Goal: Information Seeking & Learning: Compare options

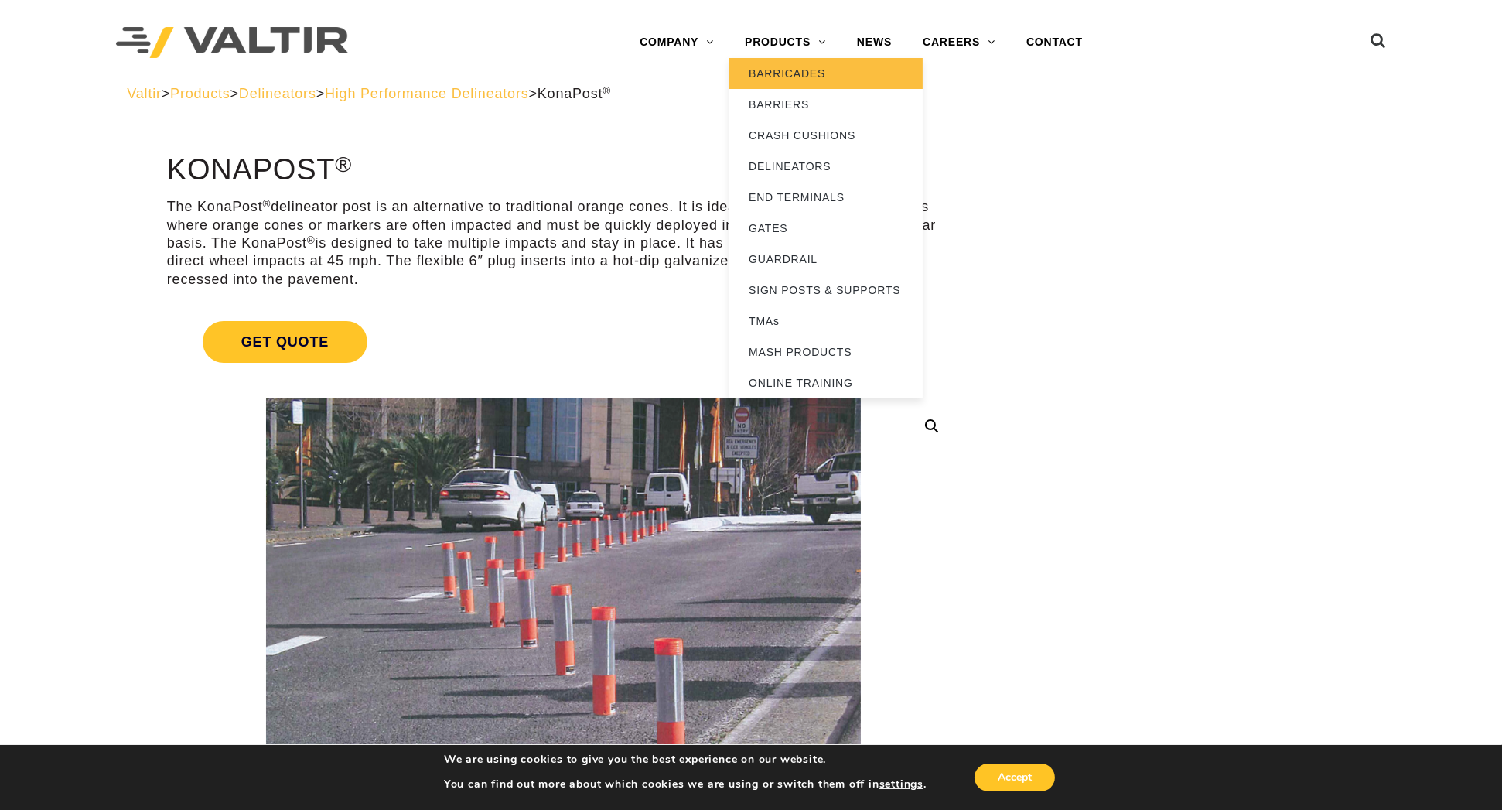
click at [767, 84] on link "BARRICADES" at bounding box center [826, 73] width 193 height 31
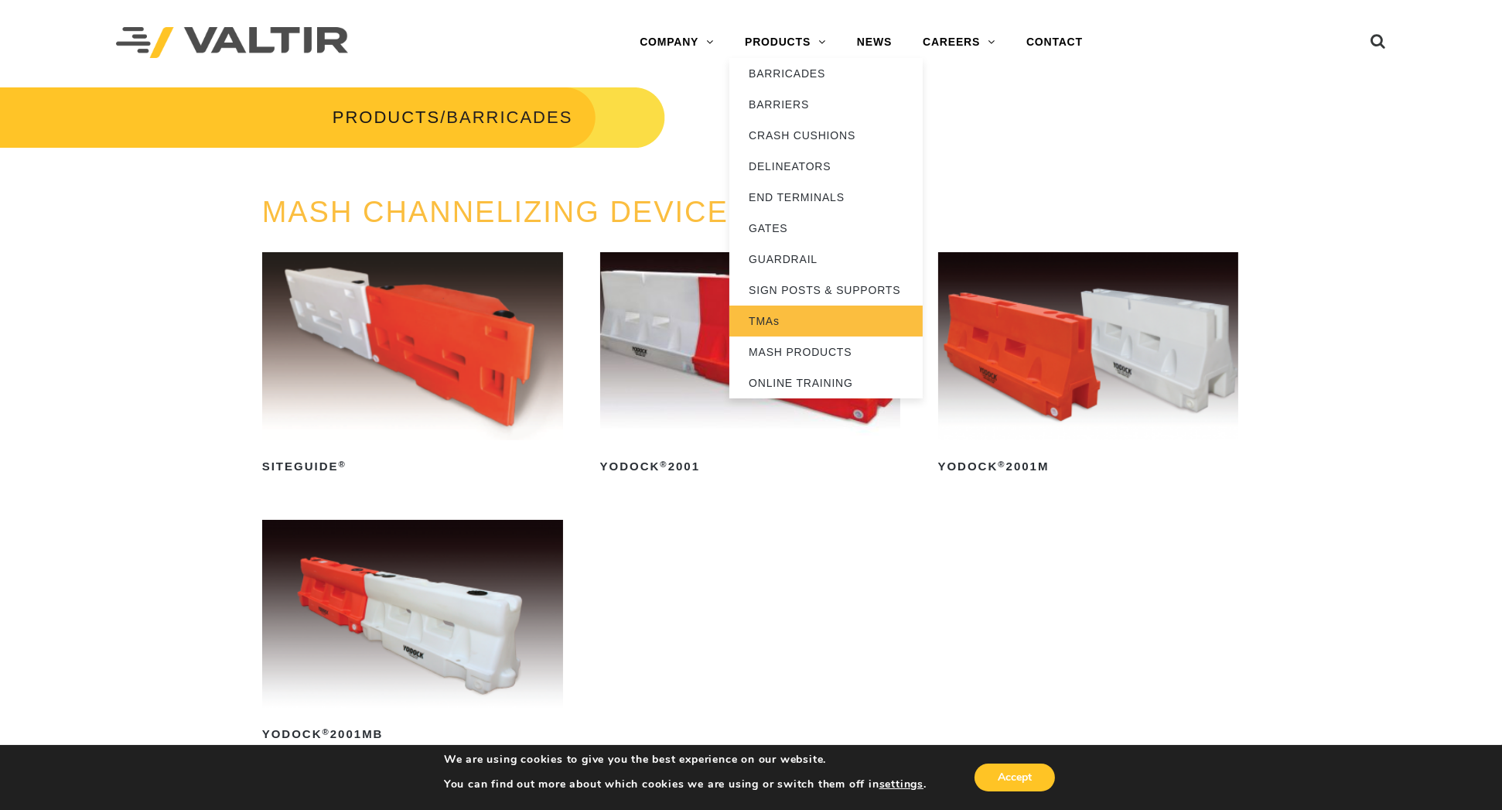
click at [807, 323] on link "TMAs" at bounding box center [826, 321] width 193 height 31
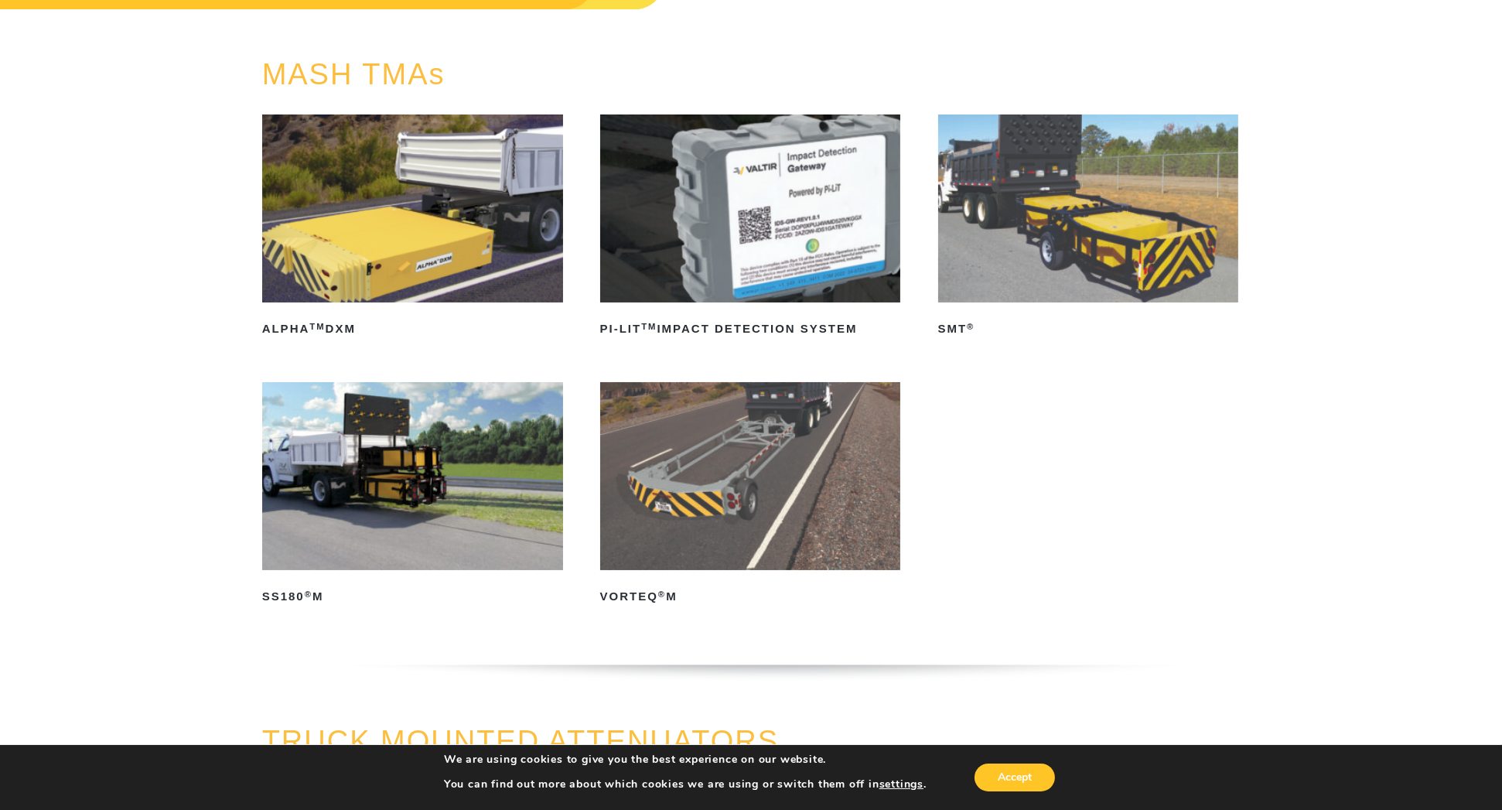
scroll to position [155, 0]
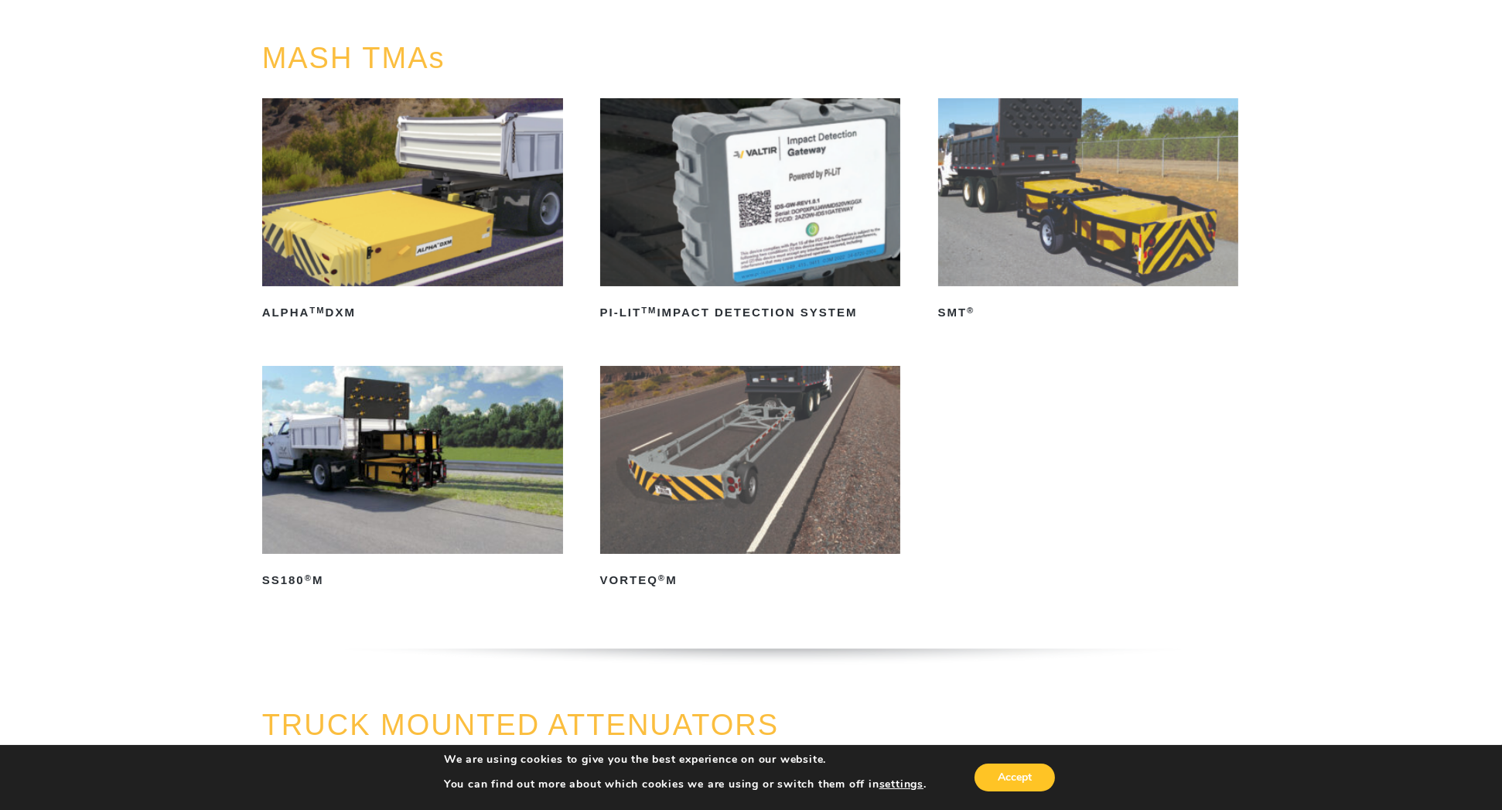
click at [745, 456] on img at bounding box center [750, 460] width 301 height 188
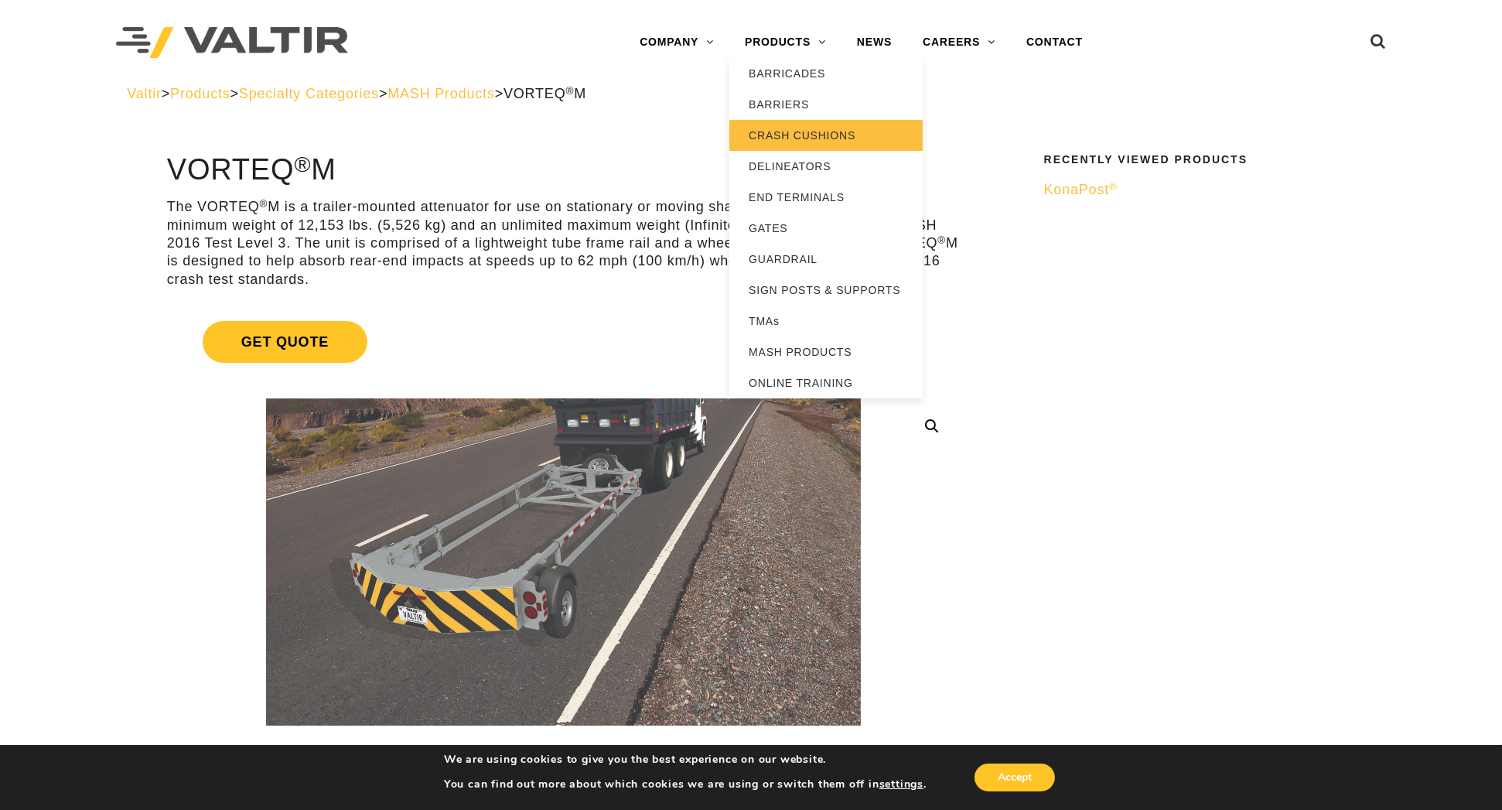
click at [784, 138] on link "CRASH CUSHIONS" at bounding box center [826, 135] width 193 height 31
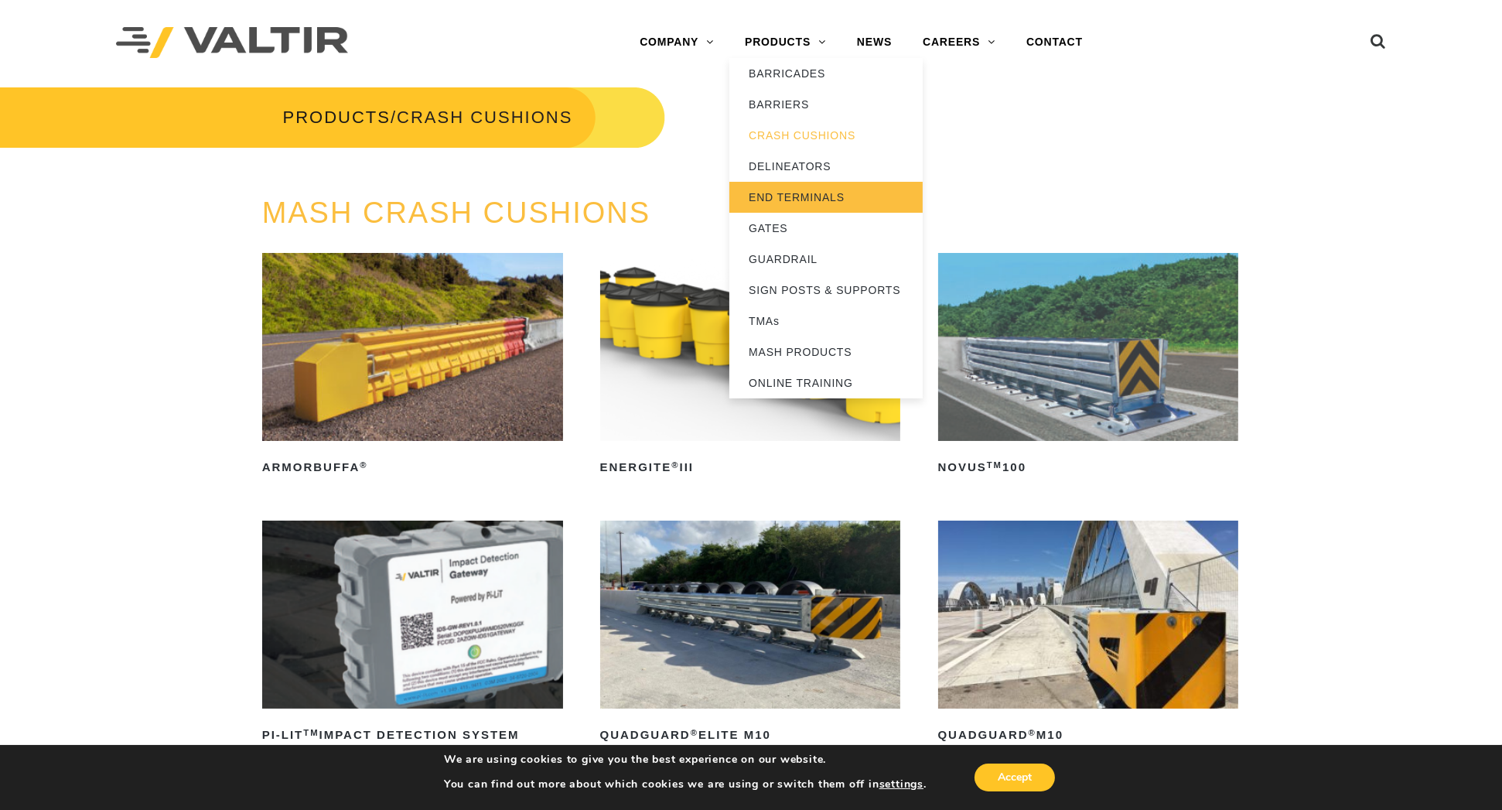
click at [804, 196] on link "END TERMINALS" at bounding box center [826, 197] width 193 height 31
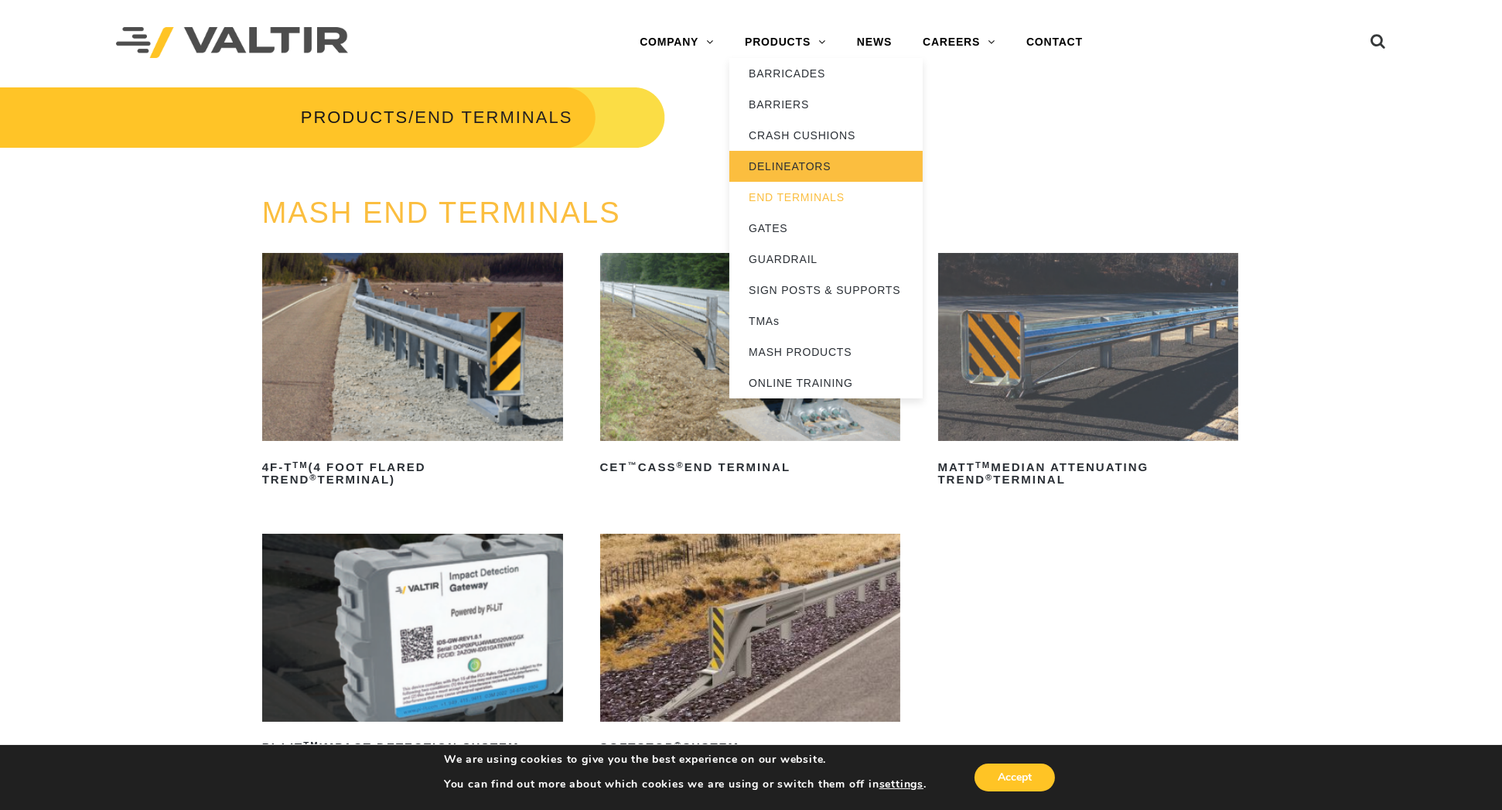
click at [808, 163] on link "DELINEATORS" at bounding box center [826, 166] width 193 height 31
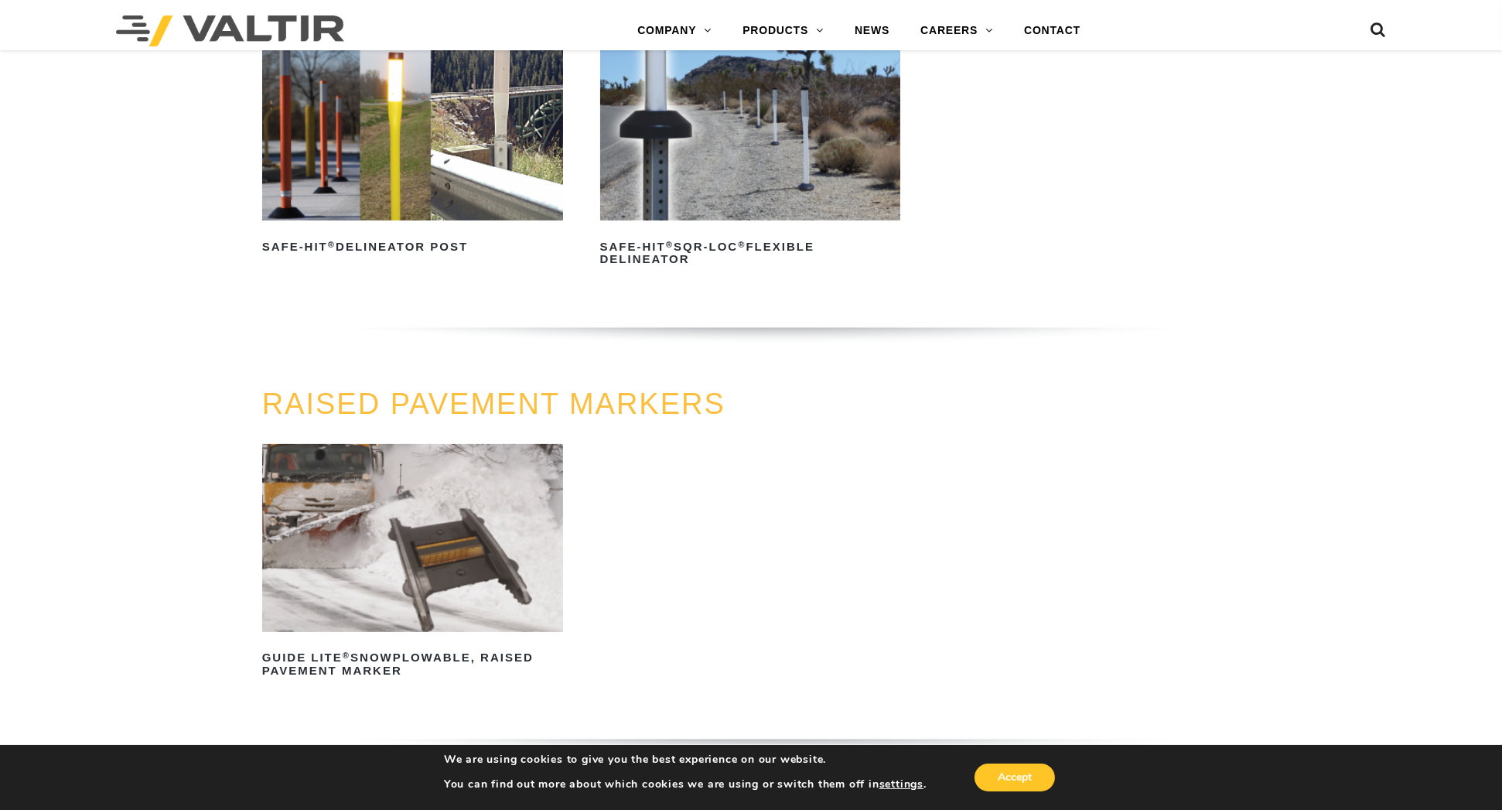
scroll to position [232, 0]
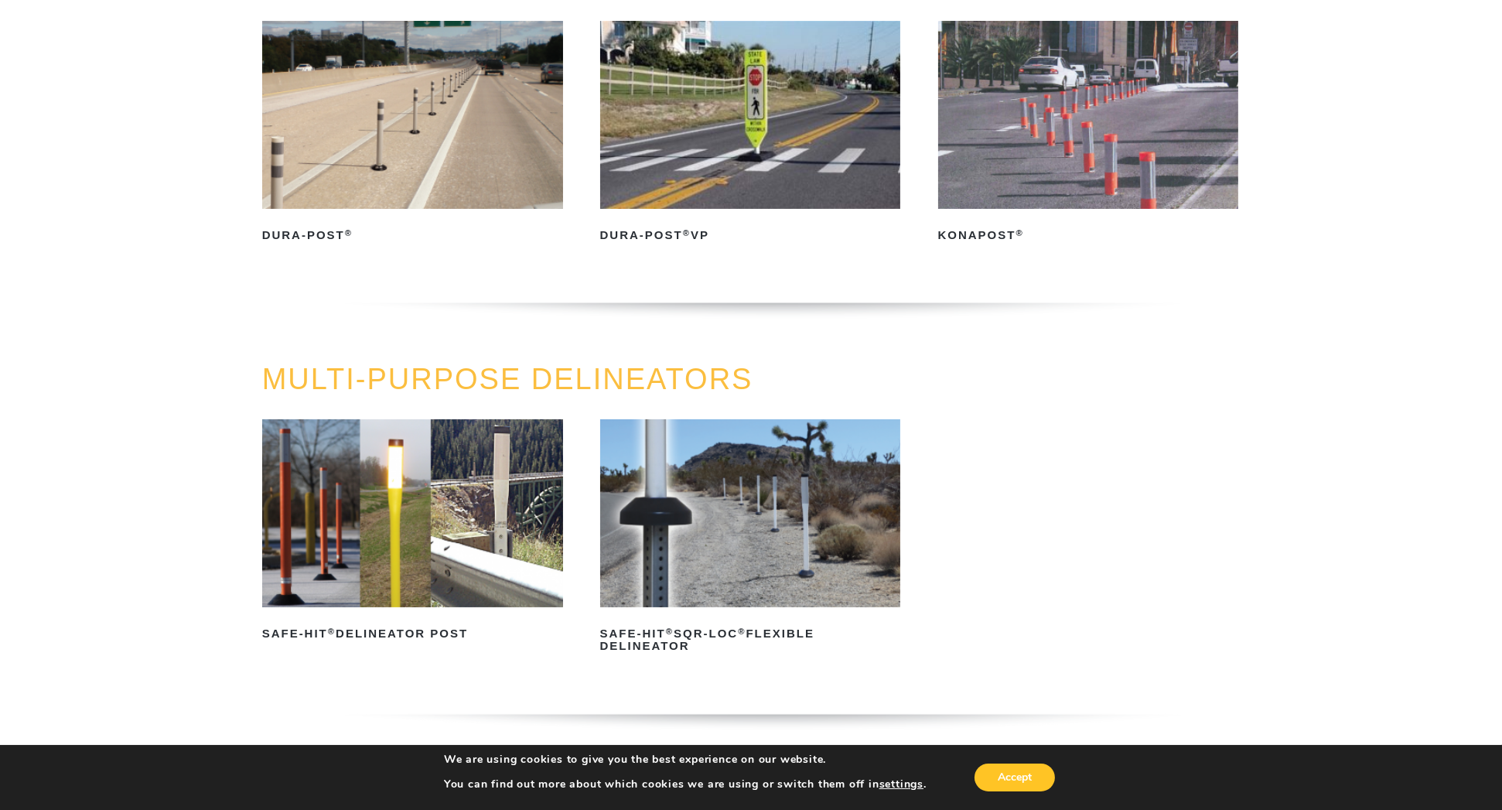
click at [1025, 115] on img at bounding box center [1088, 115] width 301 height 188
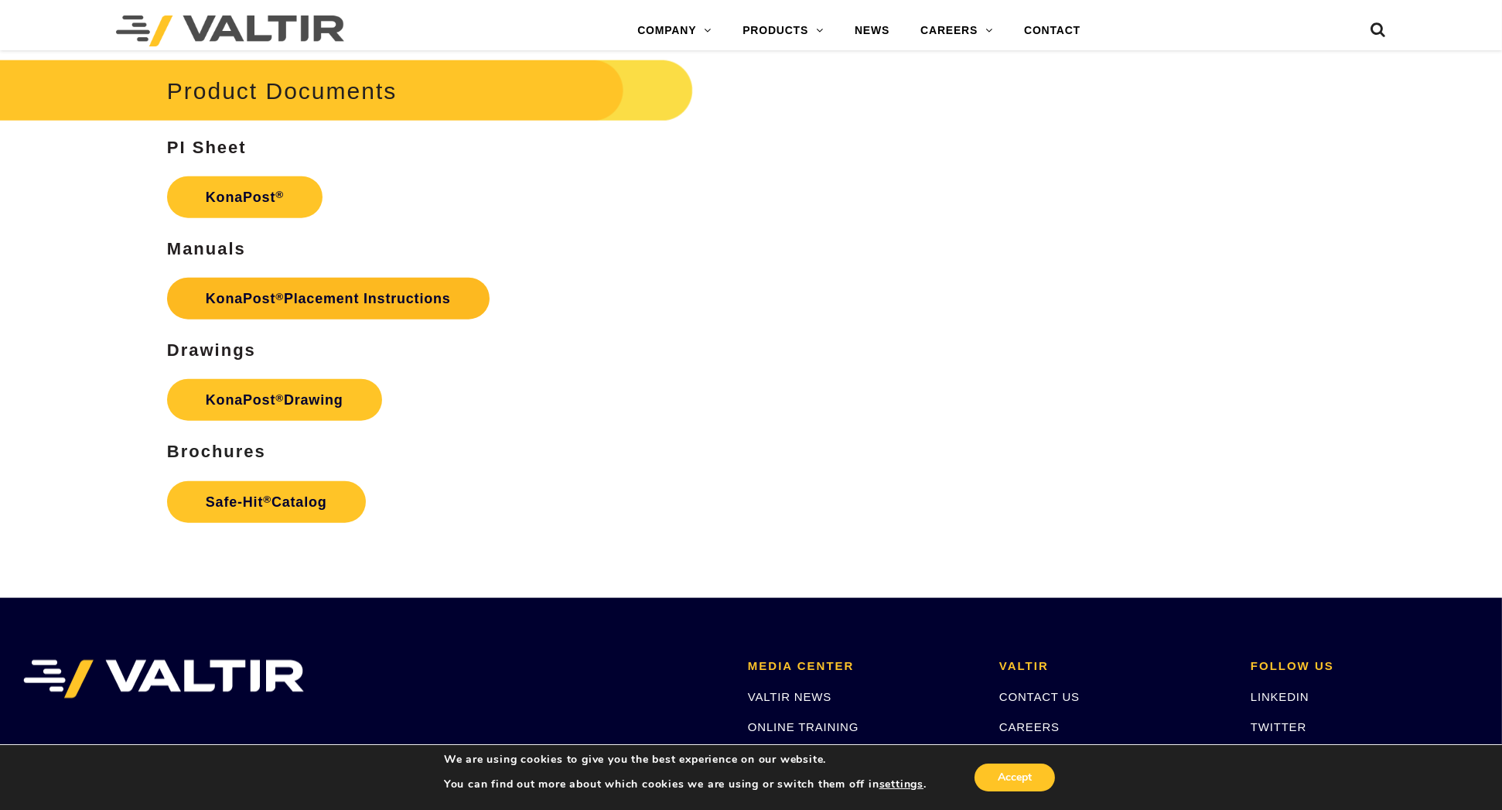
scroll to position [3017, 0]
